Goal: Task Accomplishment & Management: Manage account settings

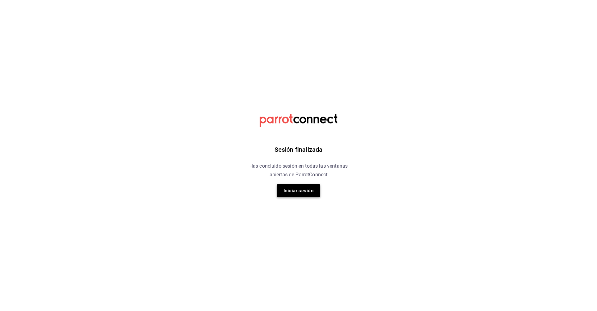
click at [302, 192] on button "Iniciar sesión" at bounding box center [299, 190] width 44 height 13
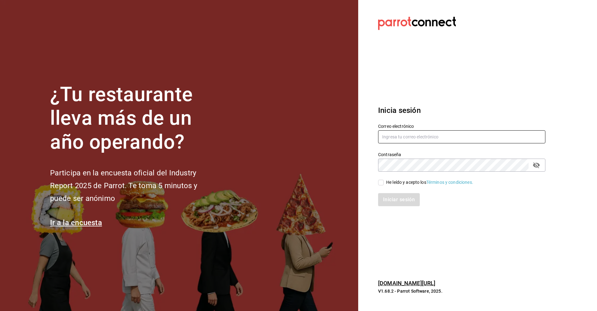
type input "[EMAIL_ADDRESS][DOMAIN_NAME]"
click at [383, 183] on input "He leído y acepto los Términos y condiciones." at bounding box center [381, 183] width 6 height 6
checkbox input "true"
click at [393, 199] on button "Iniciar sesión" at bounding box center [399, 199] width 42 height 13
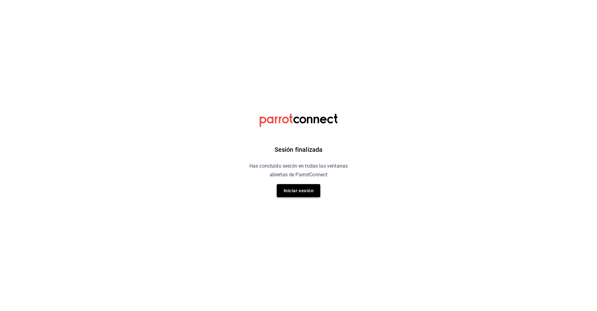
click at [305, 195] on button "Iniciar sesión" at bounding box center [299, 190] width 44 height 13
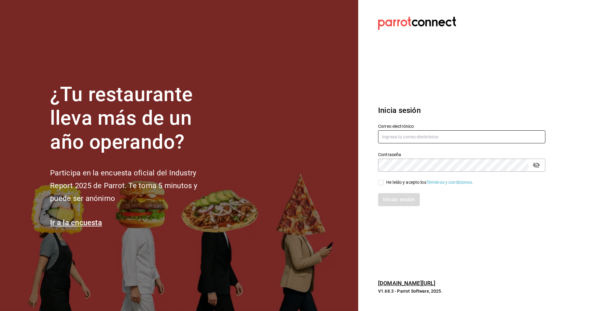
type input "ramos_santander@hotmail.com"
click at [381, 185] on input "He leído y acepto los Términos y condiciones." at bounding box center [381, 183] width 6 height 6
checkbox input "true"
click at [392, 199] on button "Iniciar sesión" at bounding box center [399, 199] width 42 height 13
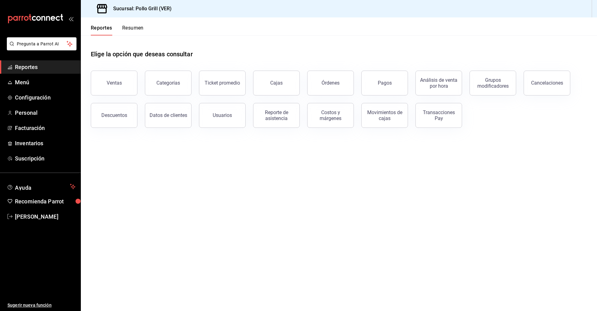
click at [134, 30] on button "Resumen" at bounding box center [132, 30] width 21 height 11
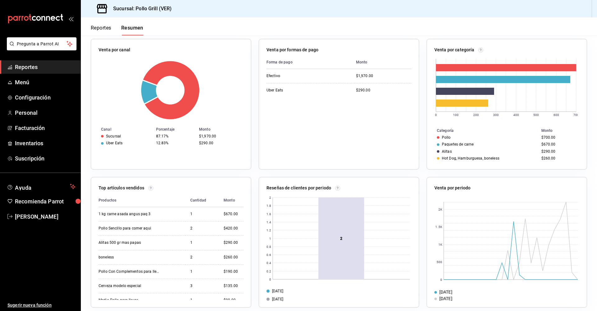
scroll to position [109, 0]
